Goal: Task Accomplishment & Management: Use online tool/utility

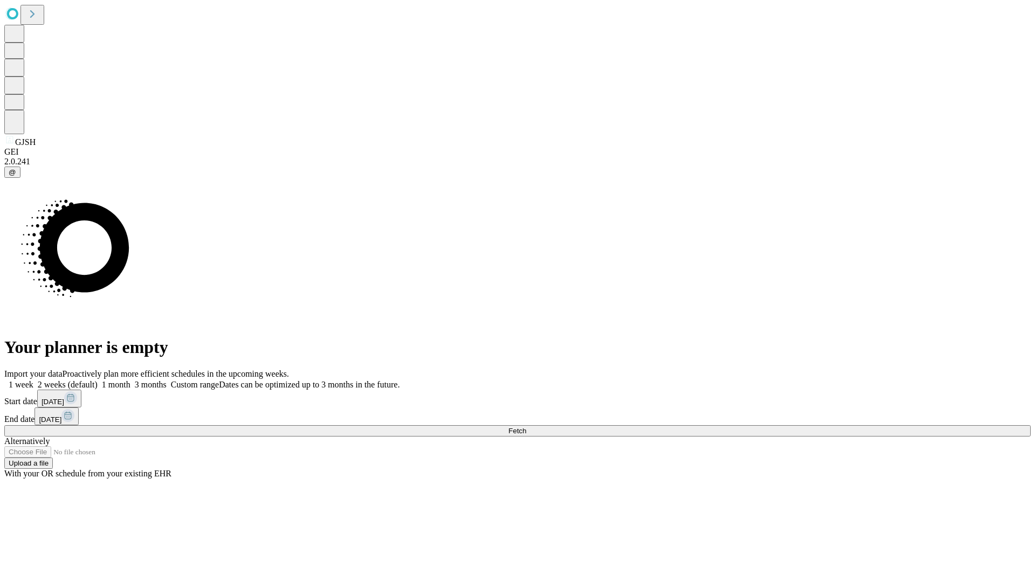
click at [526, 427] on span "Fetch" at bounding box center [517, 431] width 18 height 8
